Goal: Register for event/course

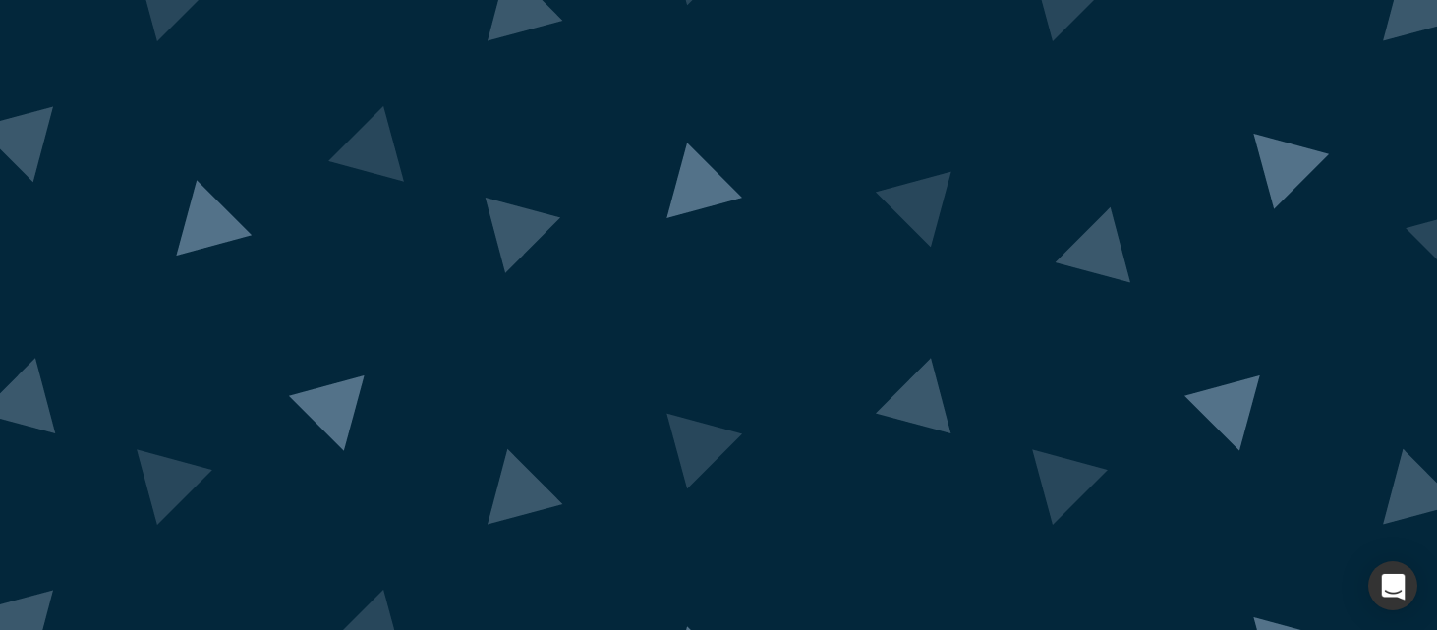
scroll to position [191, 0]
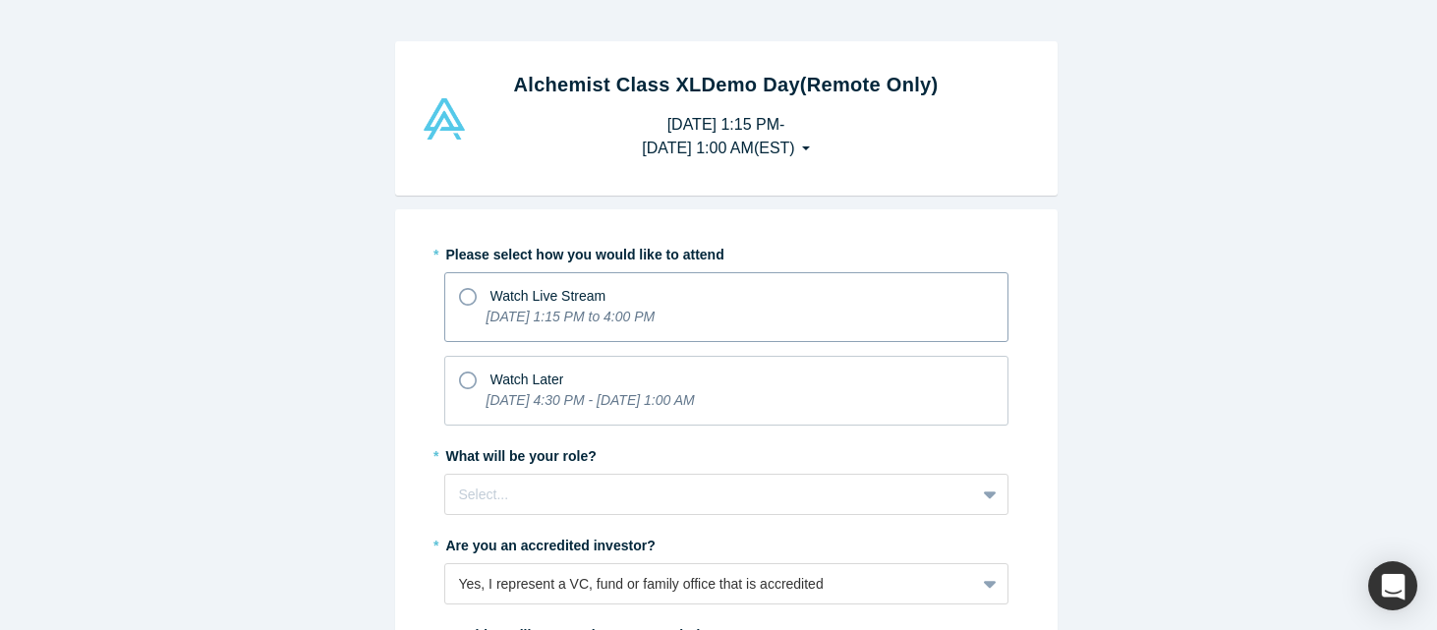
click at [656, 307] on p "[DATE] 1:15 PM to 4:00 PM" at bounding box center [571, 317] width 169 height 21
click at [0, 0] on input "Watch Live Stream [DATE] 1:15 PM to 4:00 PM" at bounding box center [0, 0] width 0 height 0
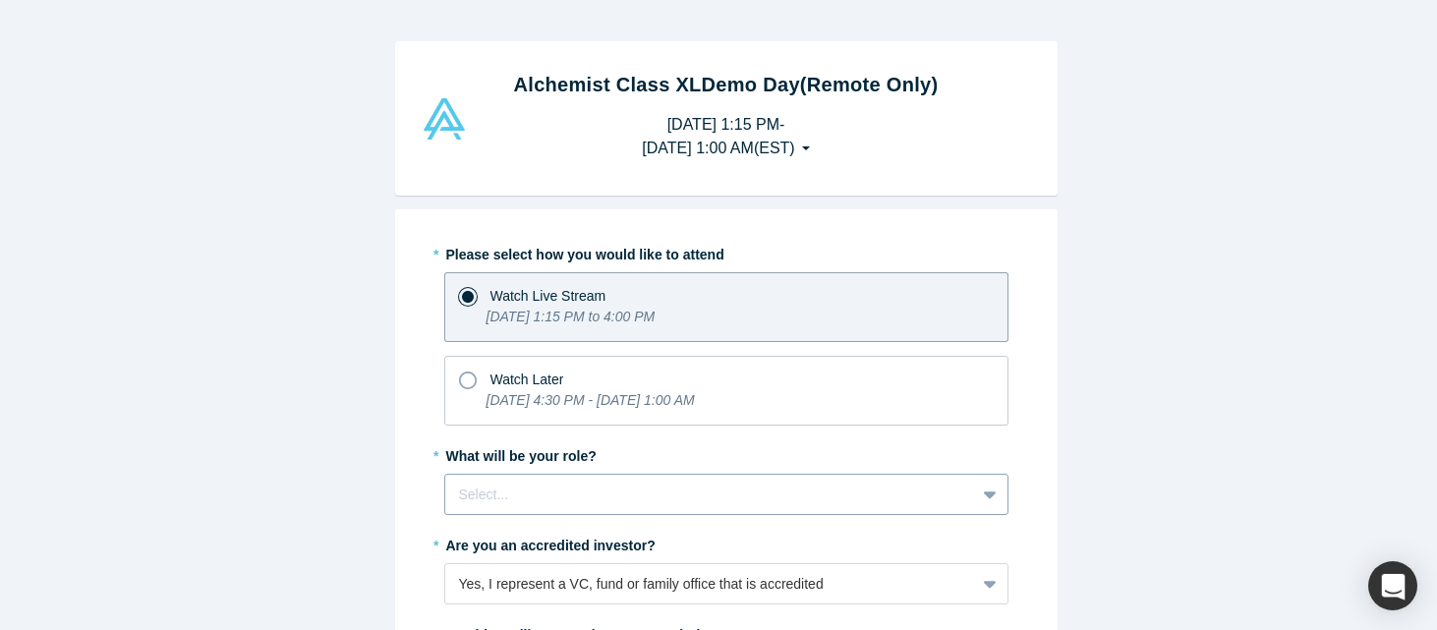
click at [613, 482] on div "Select..." at bounding box center [726, 494] width 564 height 41
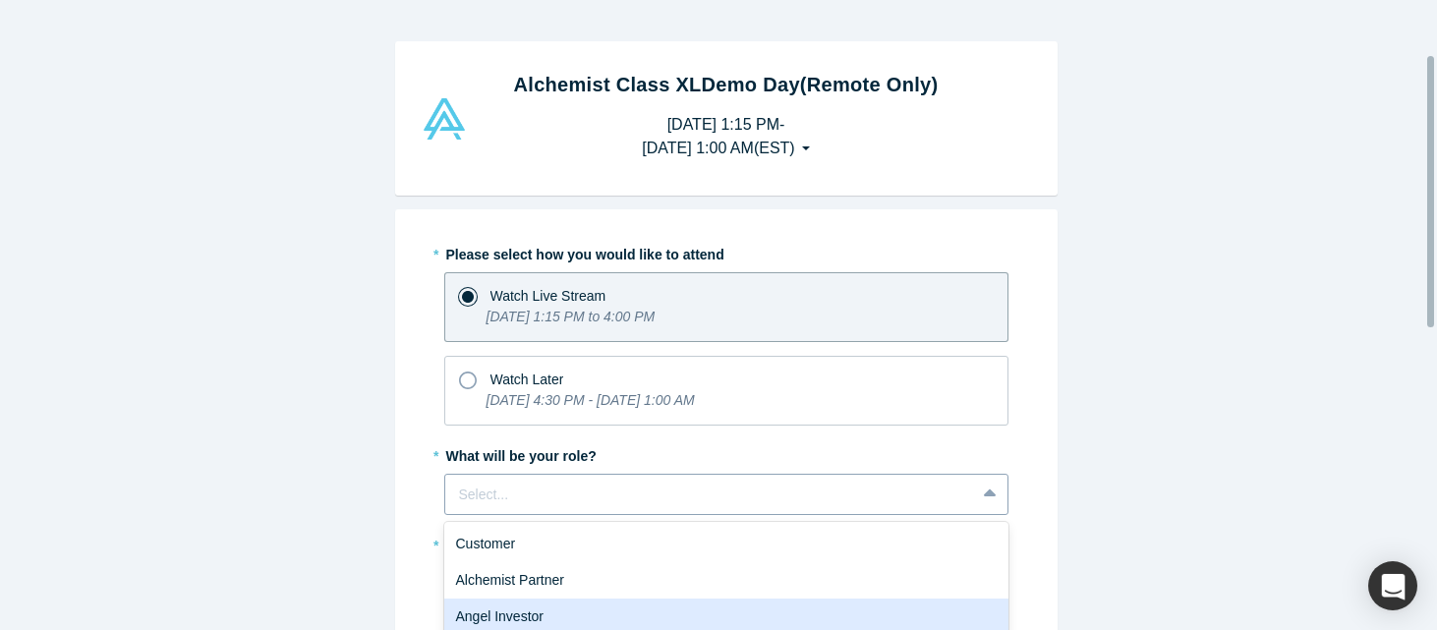
scroll to position [126, 0]
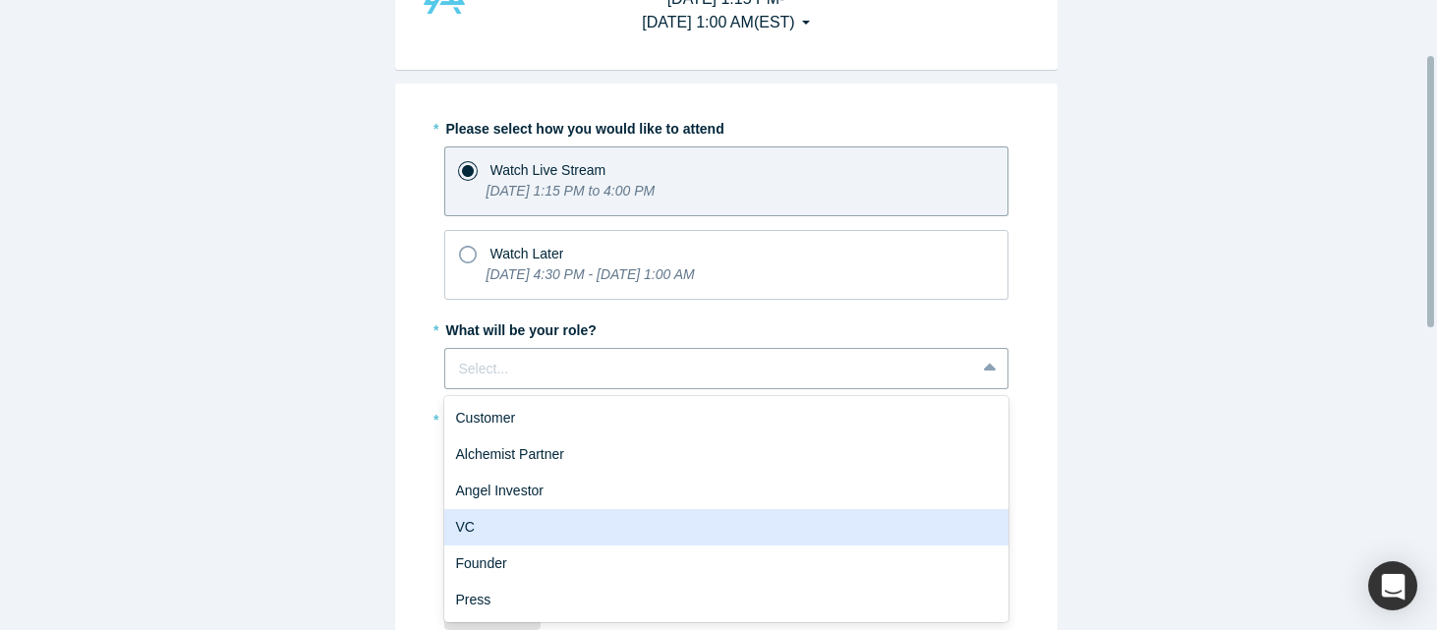
click at [540, 518] on div "VC" at bounding box center [726, 527] width 564 height 36
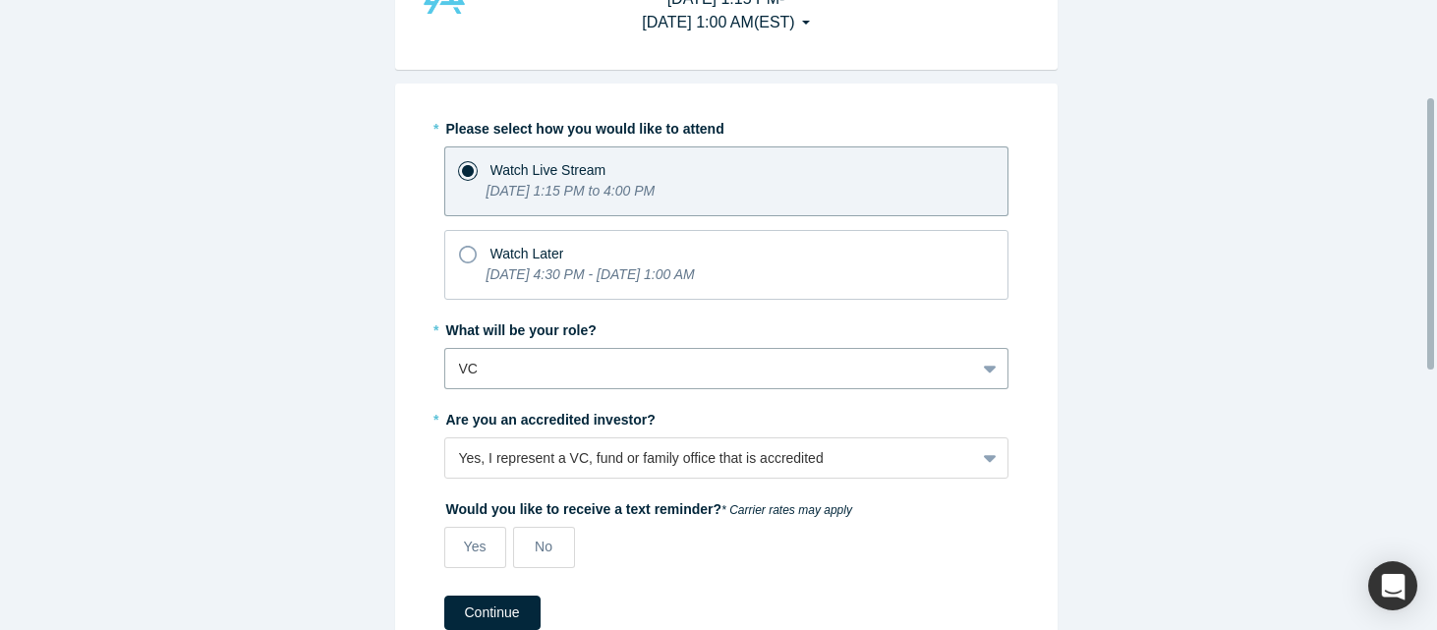
scroll to position [322, 0]
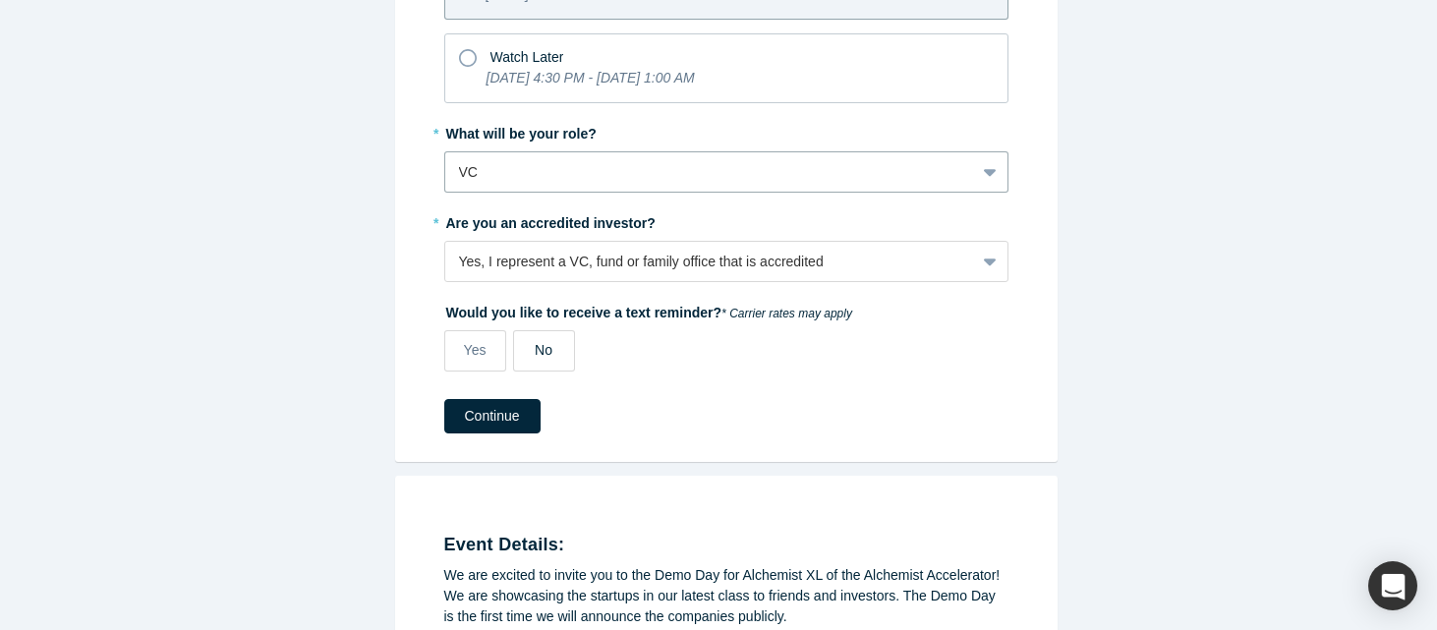
click at [522, 345] on label "No" at bounding box center [544, 350] width 62 height 41
click at [0, 0] on input "No" at bounding box center [0, 0] width 0 height 0
click at [494, 412] on button "Continue" at bounding box center [492, 416] width 96 height 34
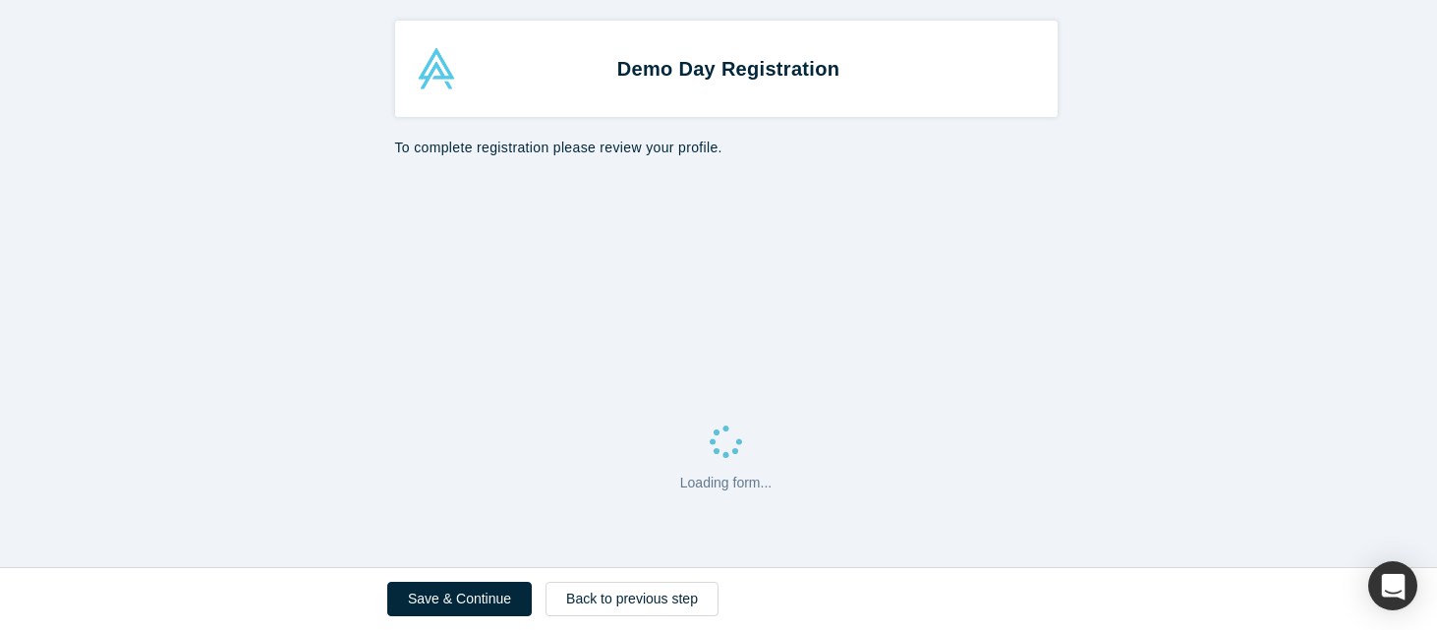
select select "US"
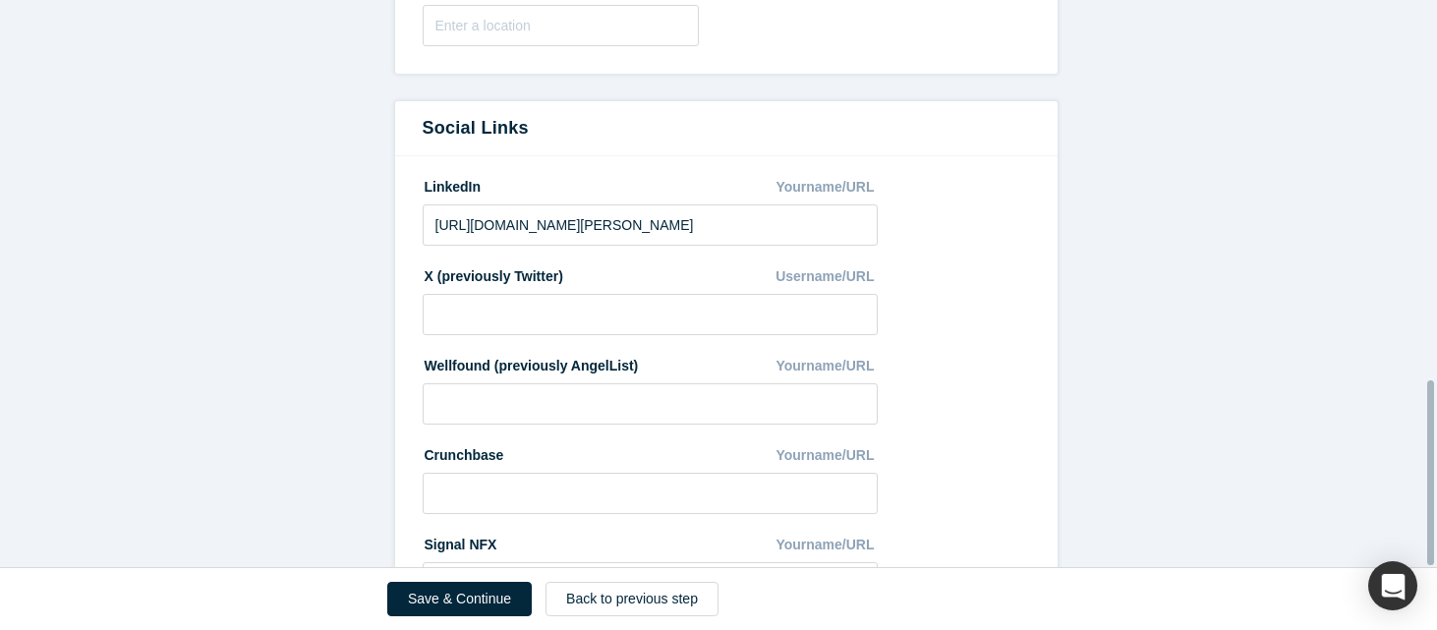
scroll to position [1164, 0]
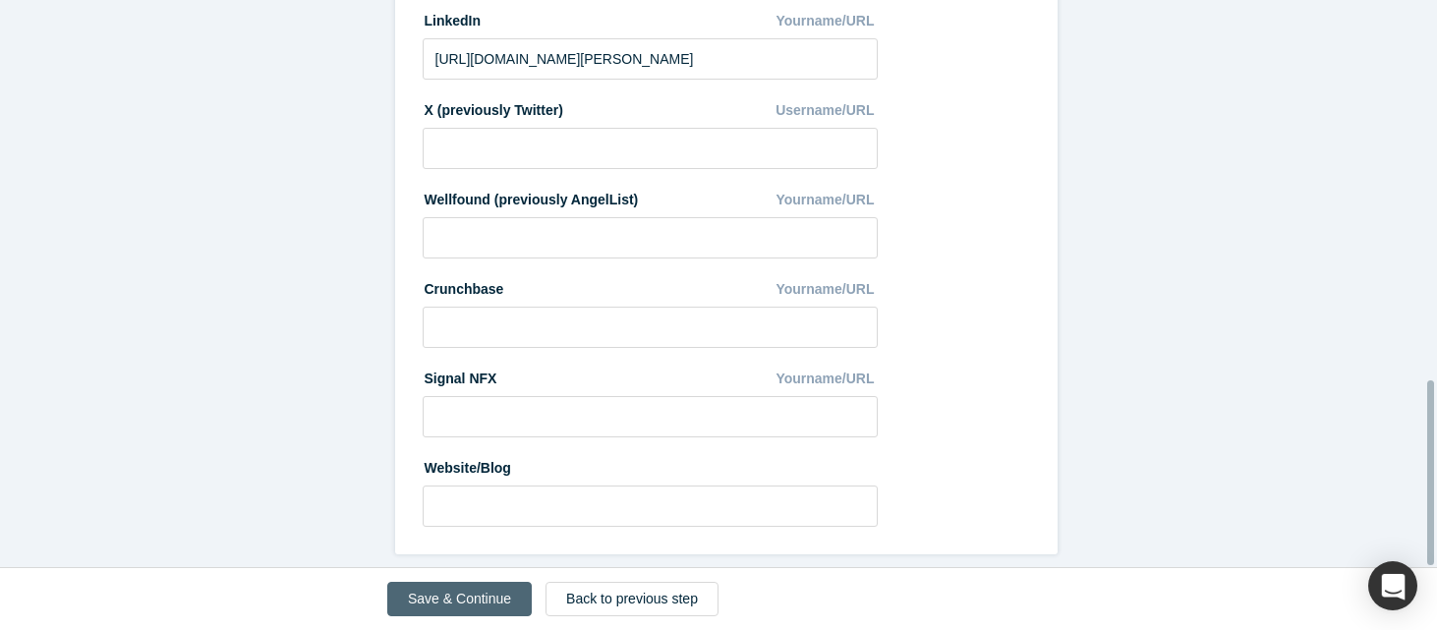
click at [470, 597] on button "Save & Continue" at bounding box center [459, 599] width 145 height 34
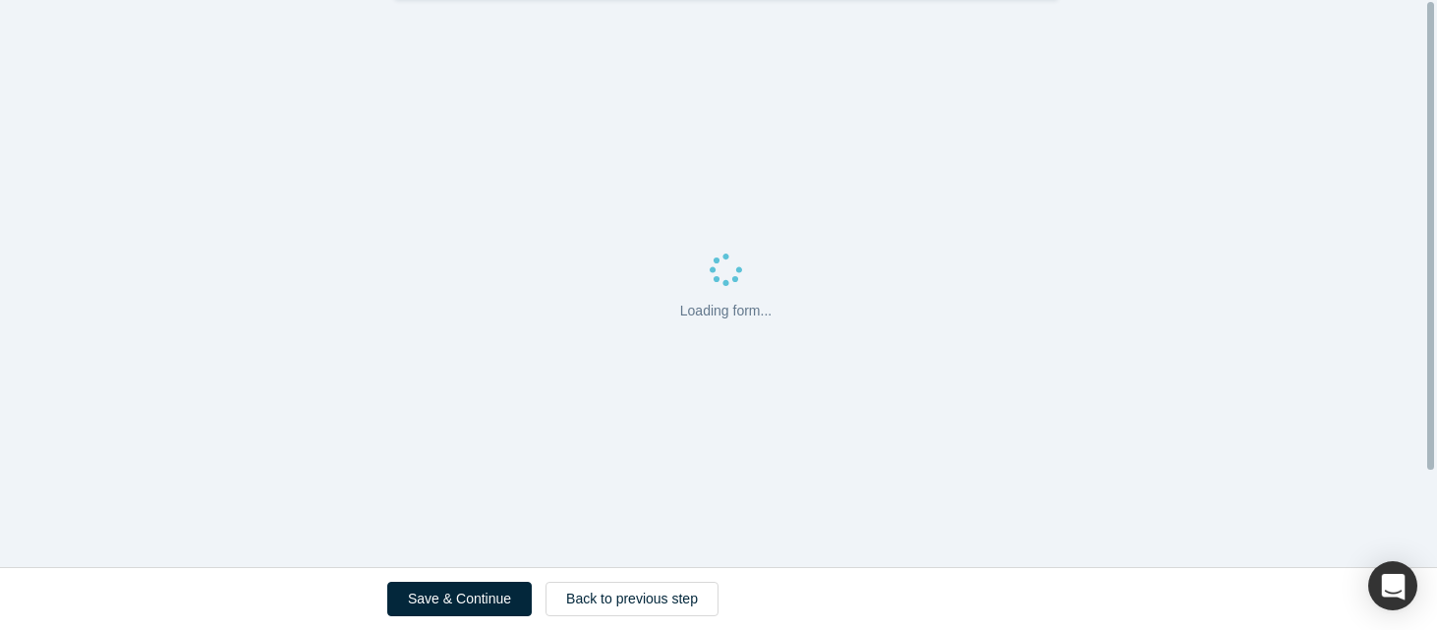
scroll to position [0, 0]
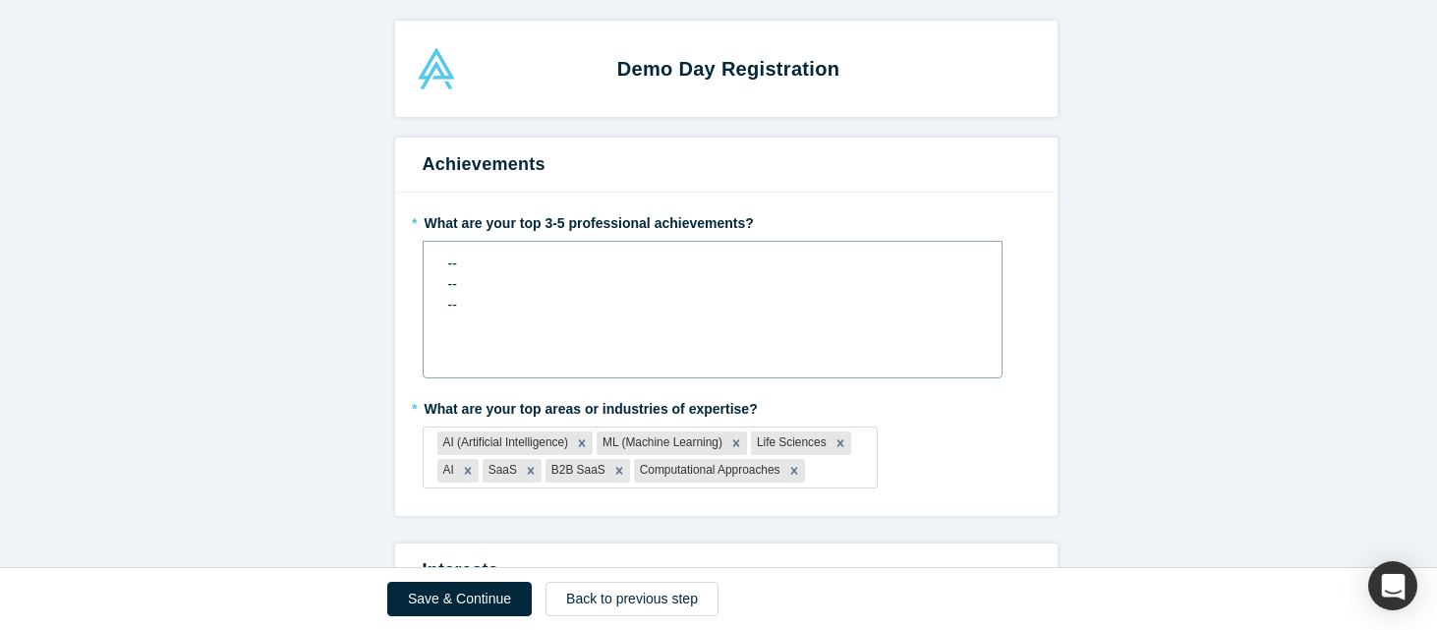
click at [860, 277] on div "--" at bounding box center [713, 284] width 530 height 21
click at [845, 249] on div "-- -- --" at bounding box center [712, 285] width 553 height 74
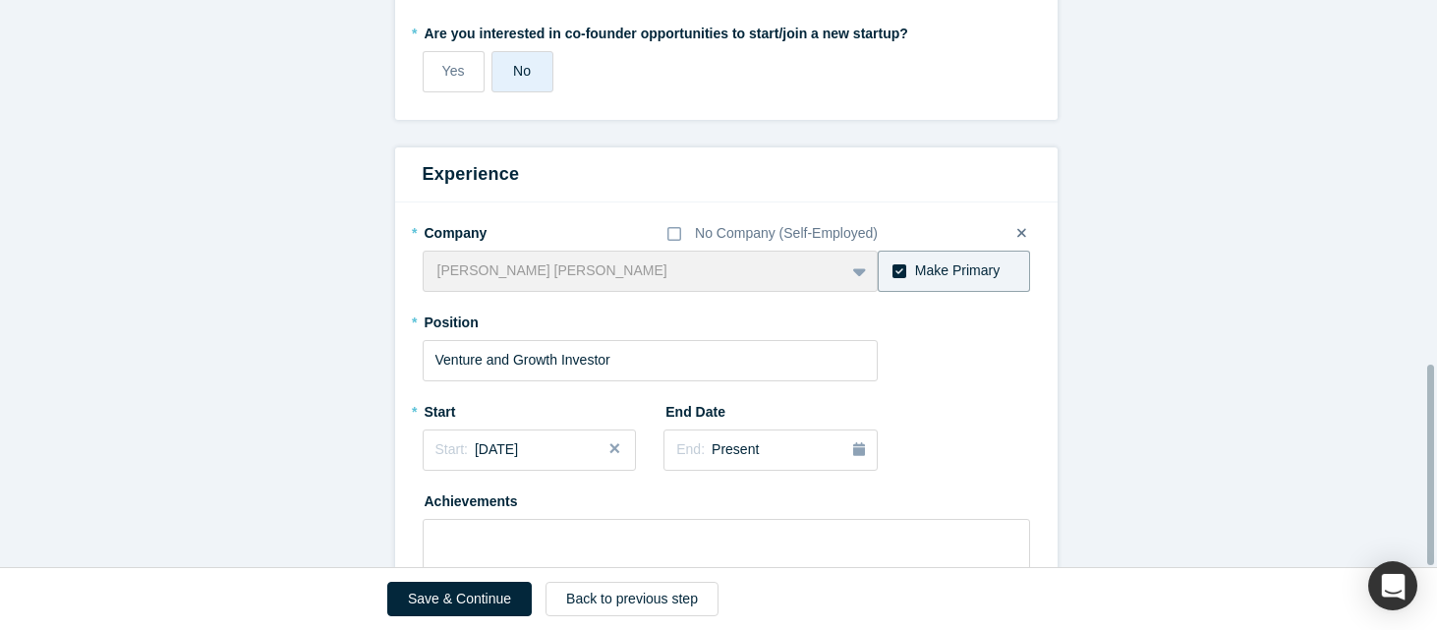
scroll to position [1033, 0]
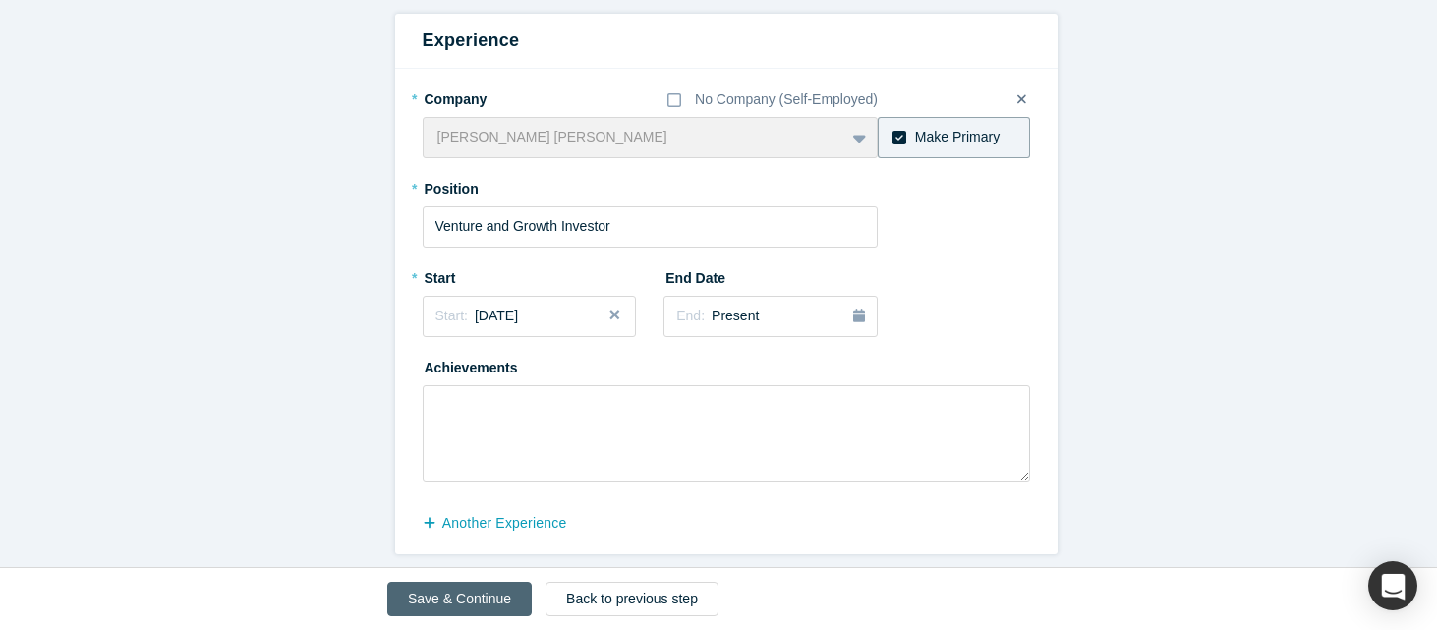
click at [479, 615] on button "Save & Continue" at bounding box center [459, 599] width 145 height 34
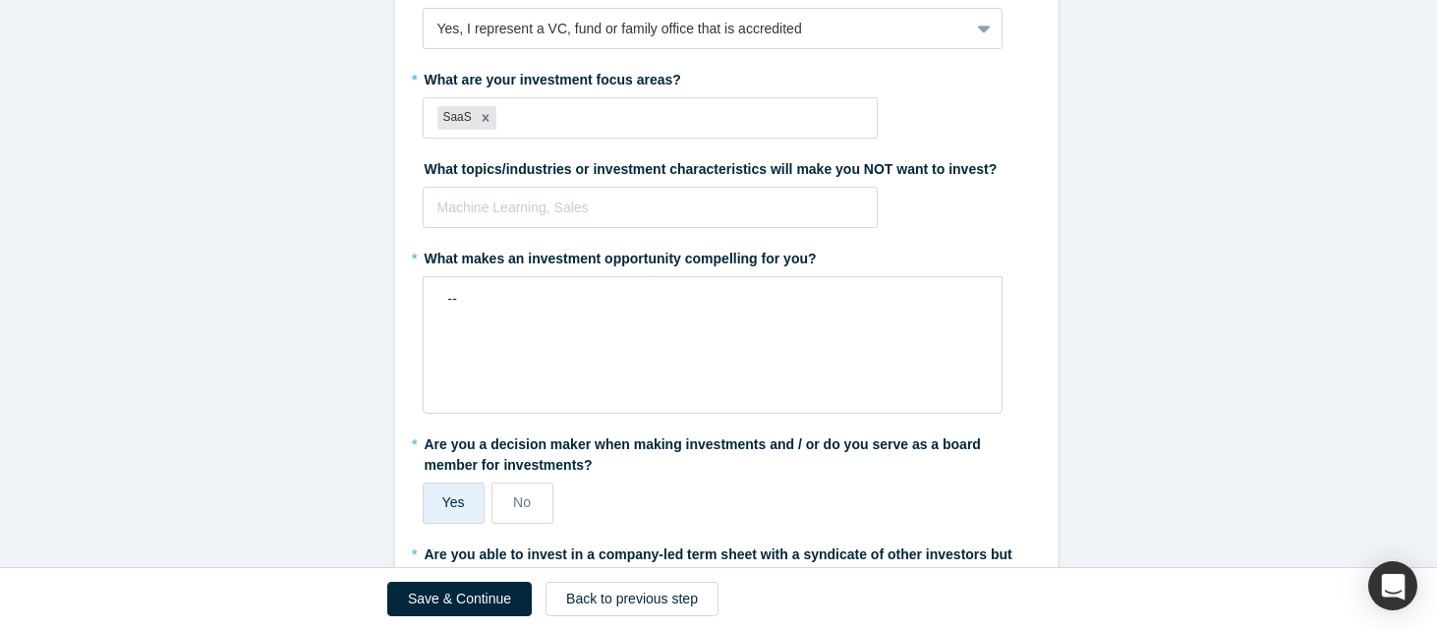
scroll to position [613, 0]
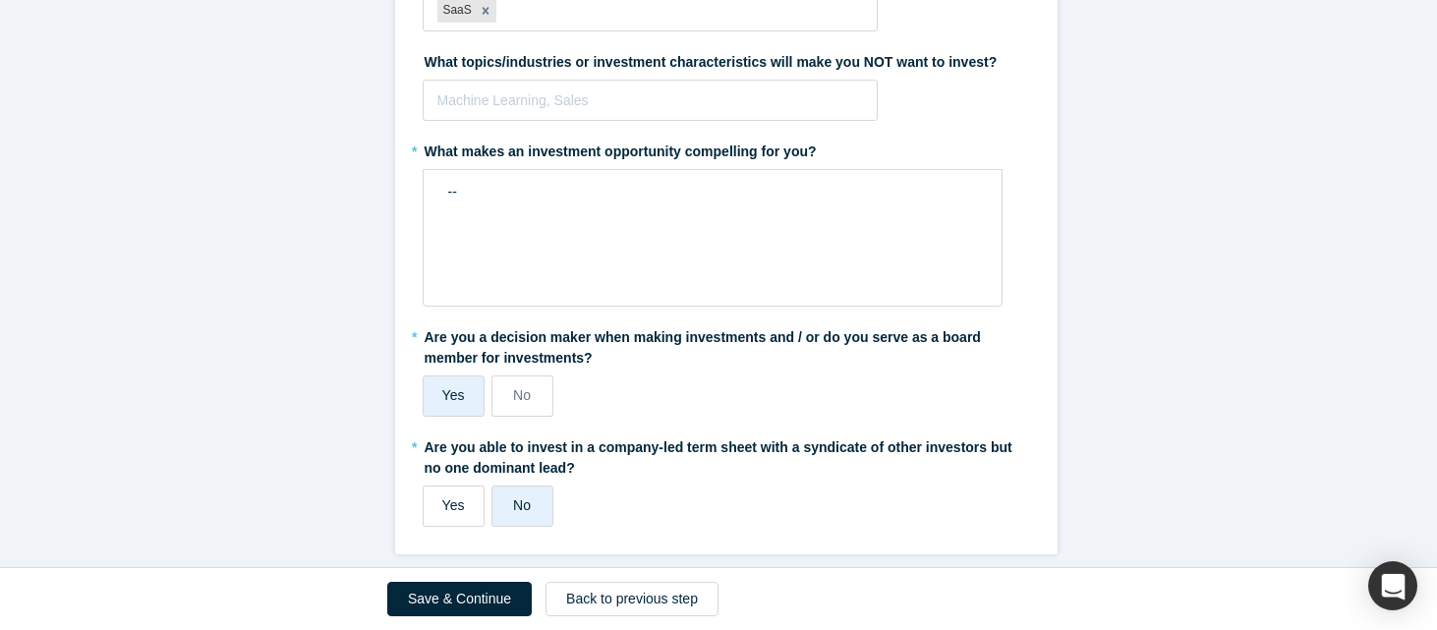
click at [454, 497] on span "Yes" at bounding box center [453, 505] width 23 height 16
click at [0, 0] on input "Yes" at bounding box center [0, 0] width 0 height 0
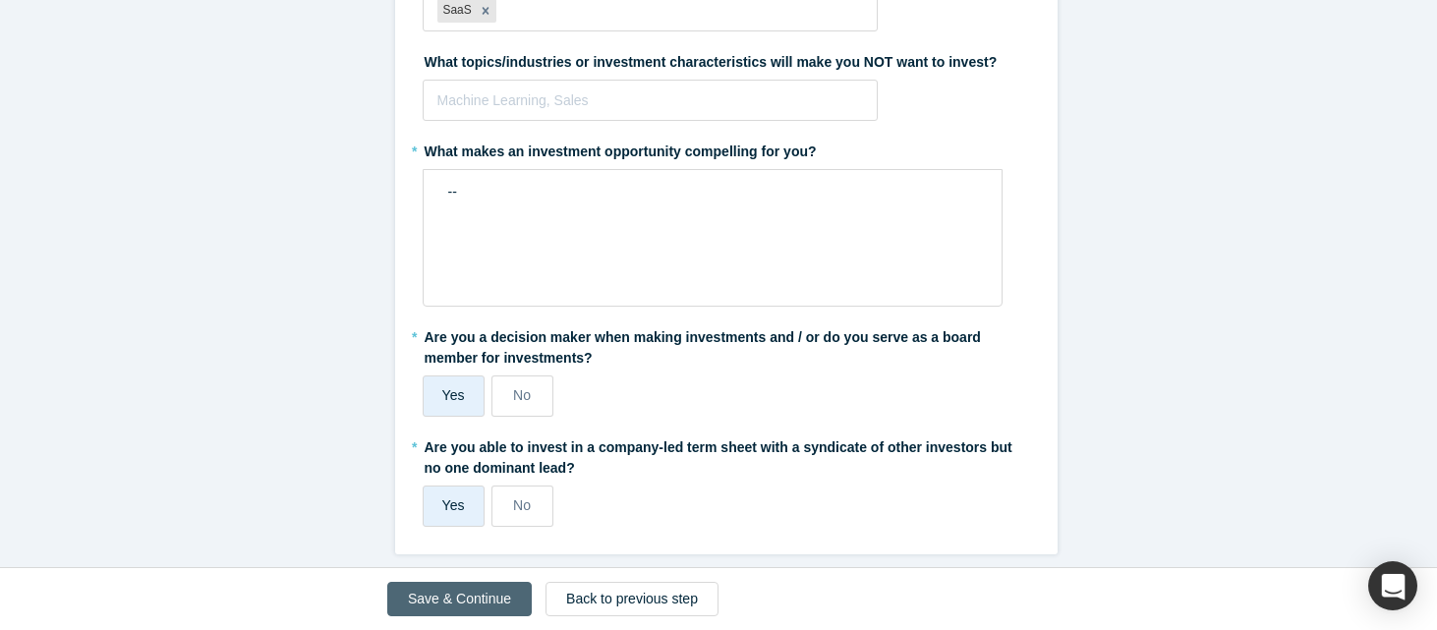
click at [435, 607] on button "Save & Continue" at bounding box center [459, 599] width 145 height 34
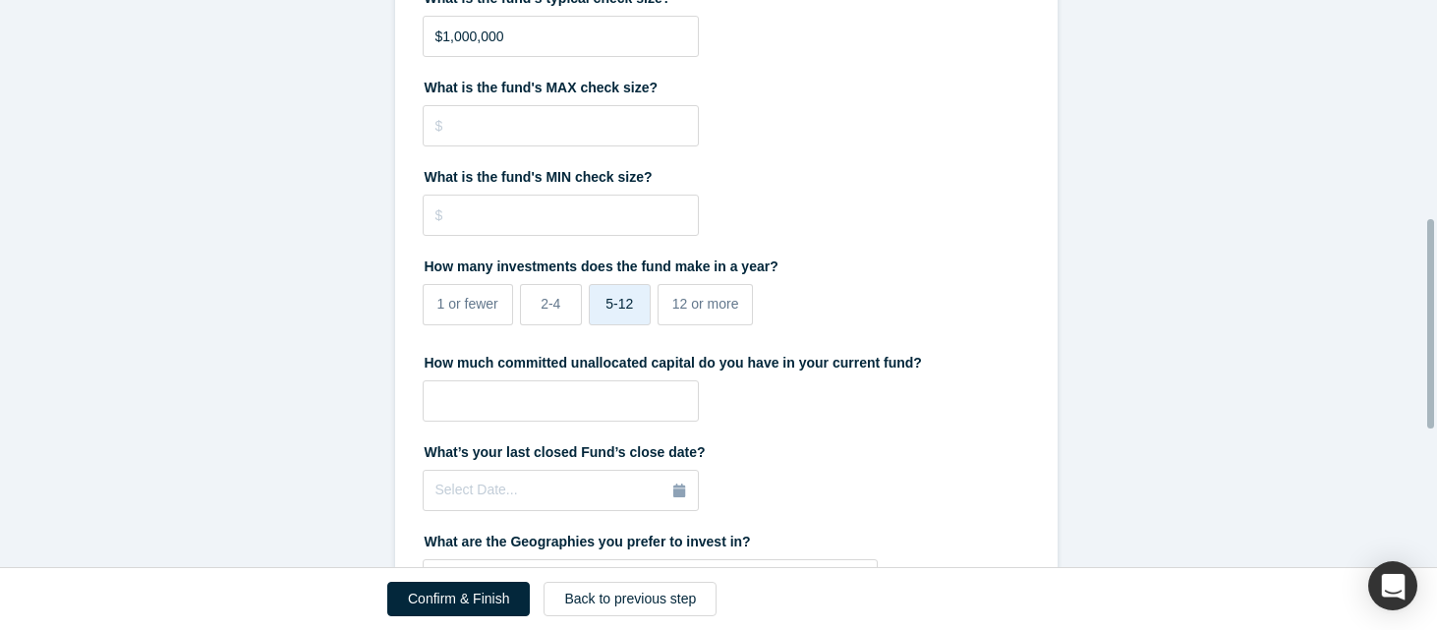
scroll to position [960, 0]
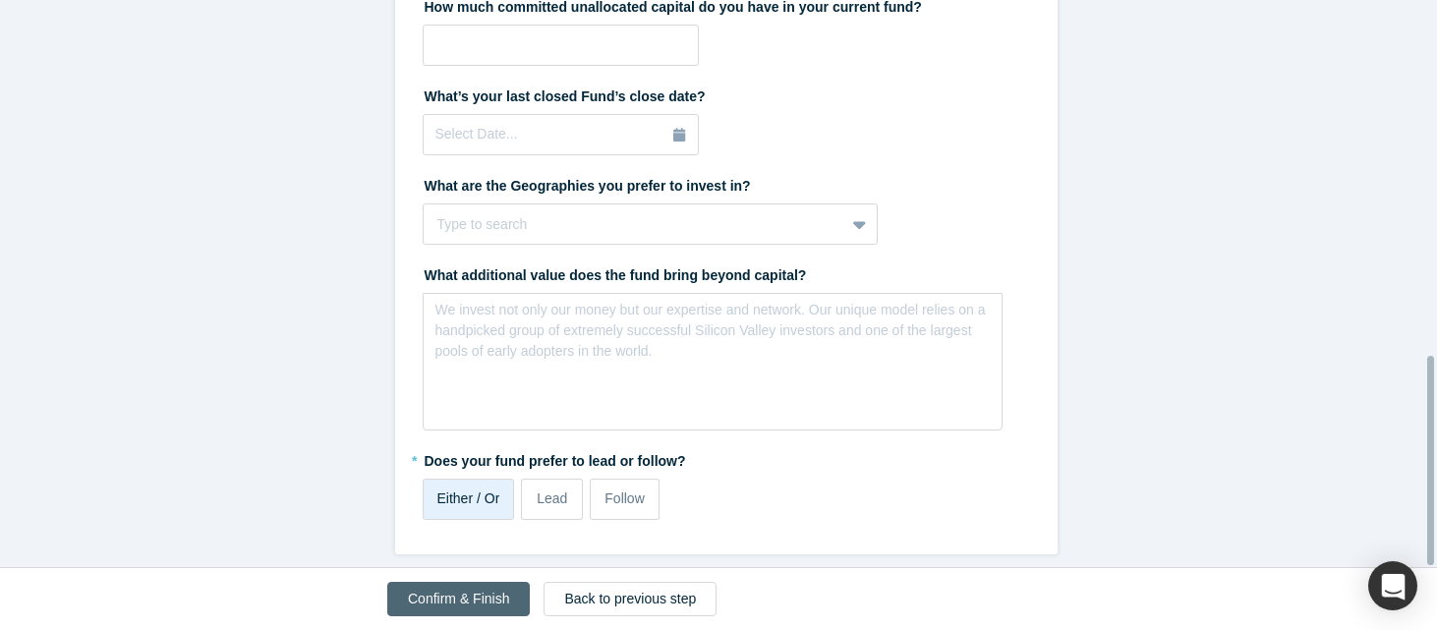
click at [486, 610] on button "Confirm & Finish" at bounding box center [458, 599] width 143 height 34
